Goal: Task Accomplishment & Management: Use online tool/utility

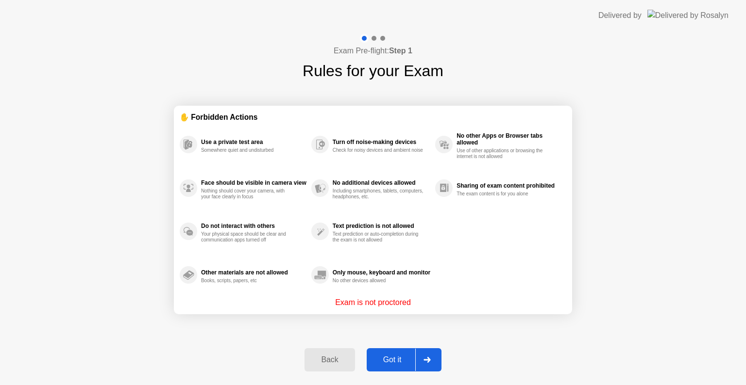
click at [396, 350] on div "Back Got it" at bounding box center [373, 360] width 148 height 45
click at [398, 365] on div "Got it" at bounding box center [392, 360] width 46 height 9
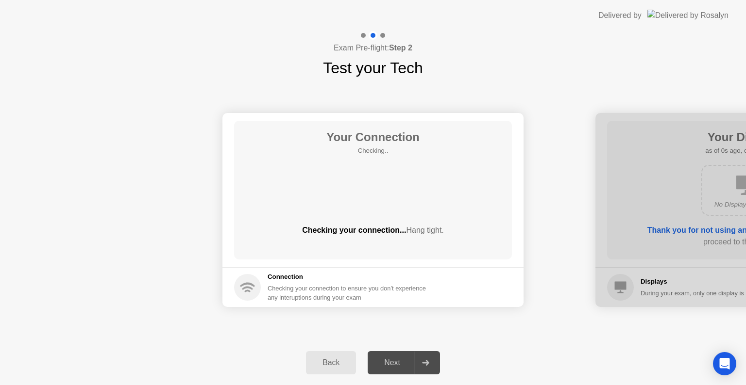
click at [395, 361] on div "Next" at bounding box center [391, 363] width 43 height 9
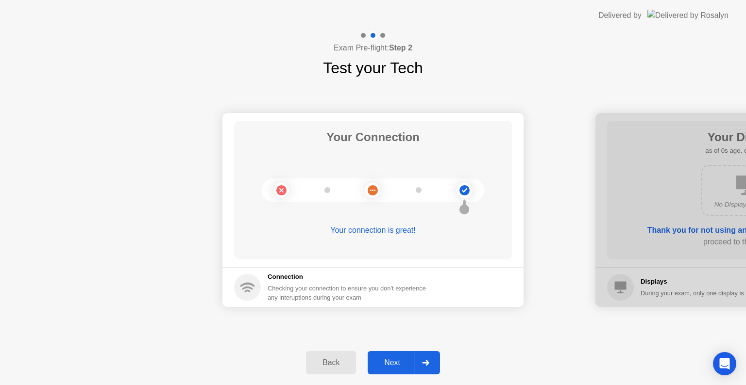
click at [396, 361] on div "Next" at bounding box center [391, 363] width 43 height 9
click at [397, 360] on div "Next" at bounding box center [391, 363] width 43 height 9
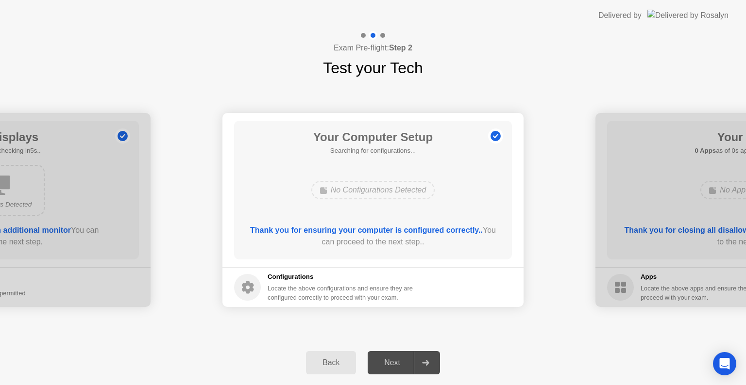
click at [397, 360] on div "Next" at bounding box center [391, 363] width 43 height 9
click at [401, 360] on div "Next" at bounding box center [391, 363] width 43 height 9
click at [402, 359] on div "Next" at bounding box center [391, 363] width 43 height 9
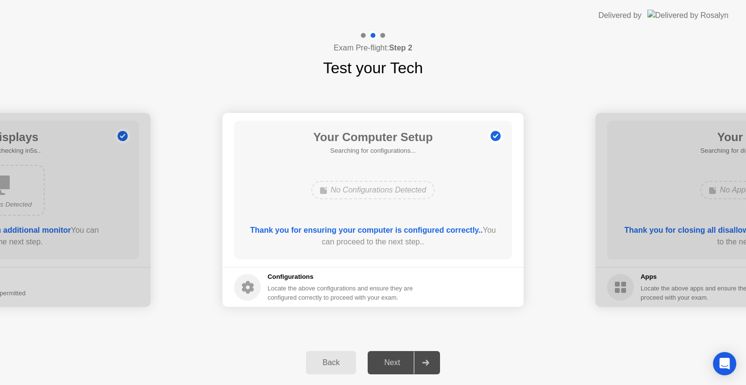
click at [405, 359] on div "Next" at bounding box center [391, 363] width 43 height 9
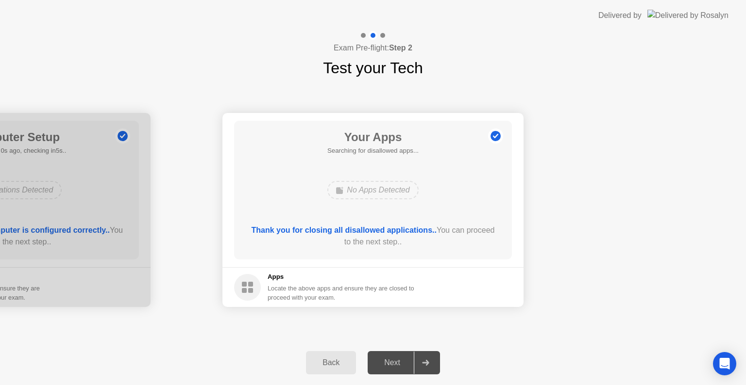
click at [405, 359] on div "Next" at bounding box center [391, 363] width 43 height 9
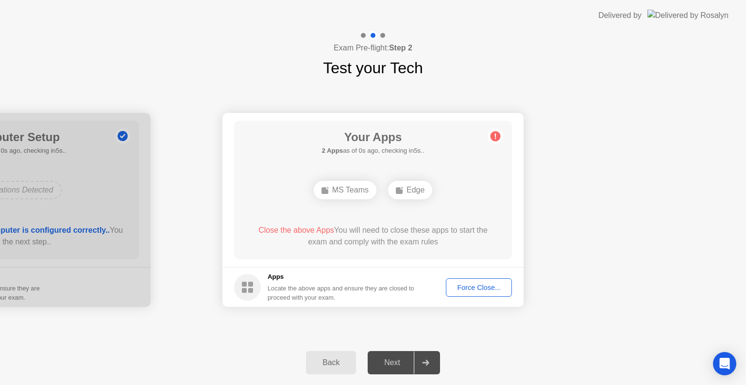
click at [481, 287] on div "Force Close..." at bounding box center [478, 288] width 59 height 8
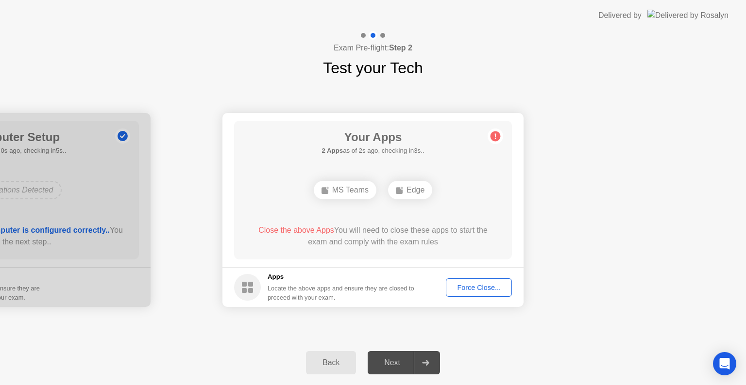
click at [470, 284] on div "Force Close..." at bounding box center [478, 288] width 59 height 8
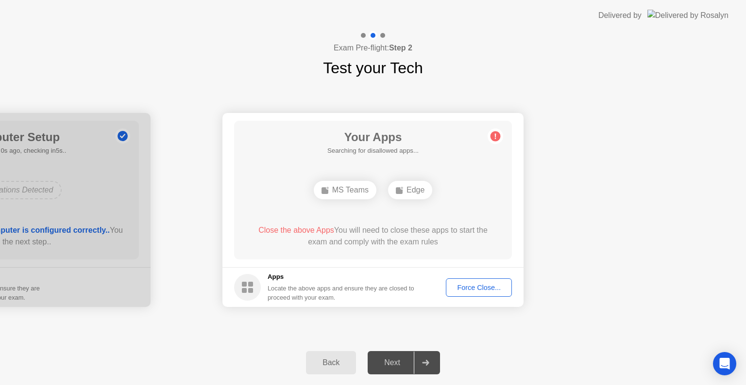
click at [458, 286] on div "Force Close..." at bounding box center [478, 288] width 59 height 8
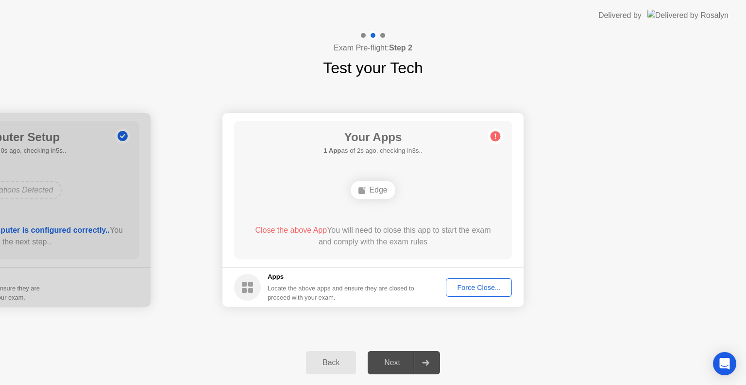
click at [495, 285] on div "Force Close..." at bounding box center [478, 288] width 59 height 8
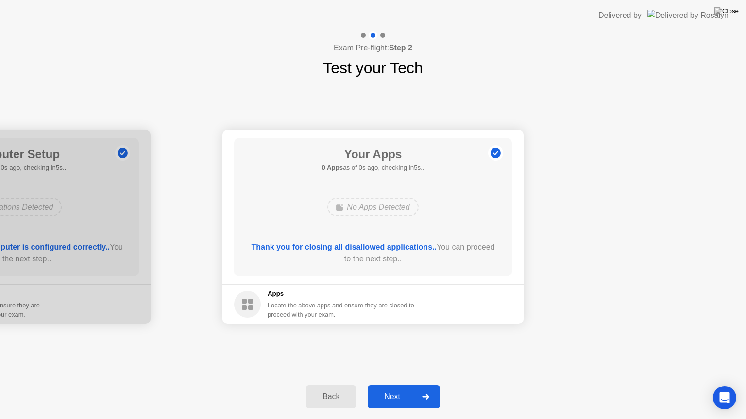
click at [403, 385] on button "Next" at bounding box center [403, 396] width 72 height 23
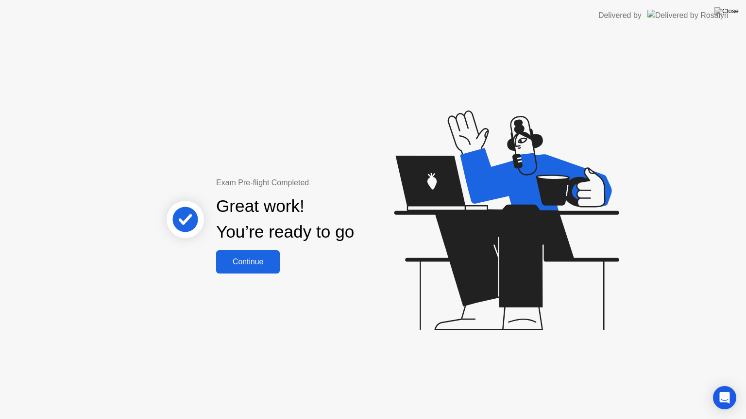
click at [268, 262] on div "Continue" at bounding box center [248, 262] width 58 height 9
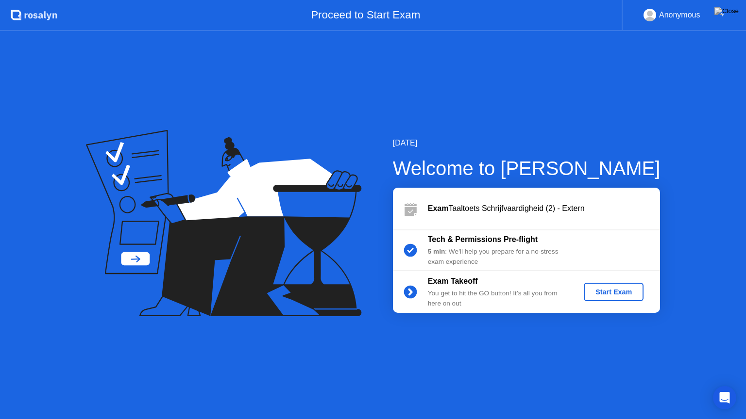
click at [596, 290] on div "Start Exam" at bounding box center [613, 292] width 52 height 8
